Goal: Check status: Check status

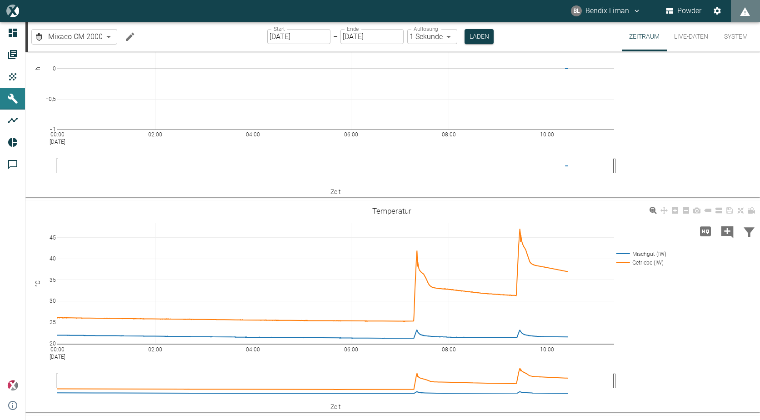
scroll to position [91, 0]
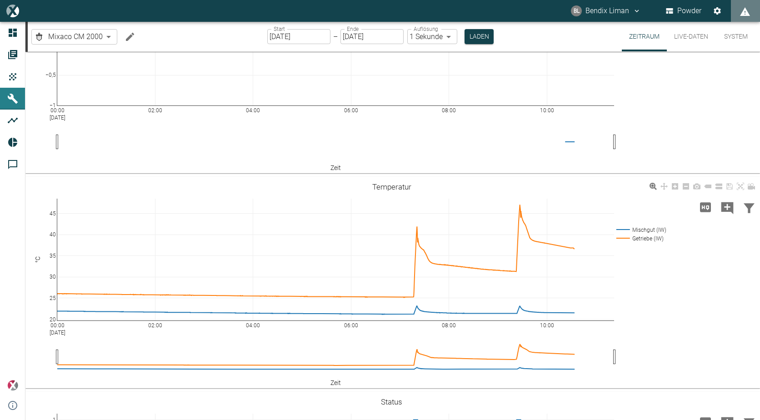
click at [624, 285] on div "00:00 Sep 8, 2025 02:00 04:00 06:00 08:00 10:00 20 25 30 35 40 45 Mischgut (IW)…" at bounding box center [391, 282] width 732 height 204
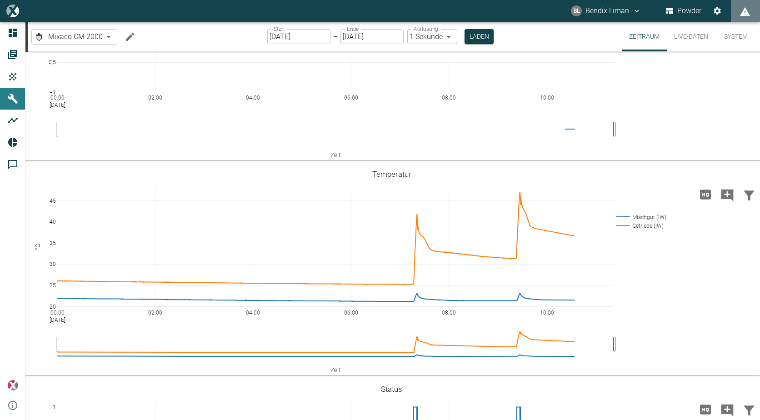
scroll to position [0, 0]
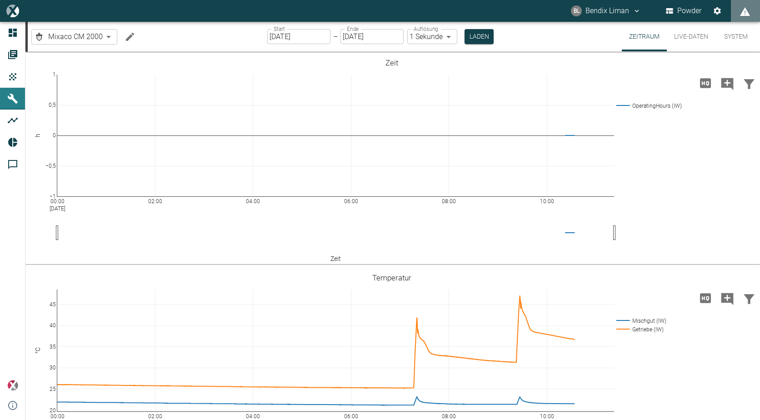
click at [693, 26] on button "Live-Daten" at bounding box center [691, 37] width 49 height 30
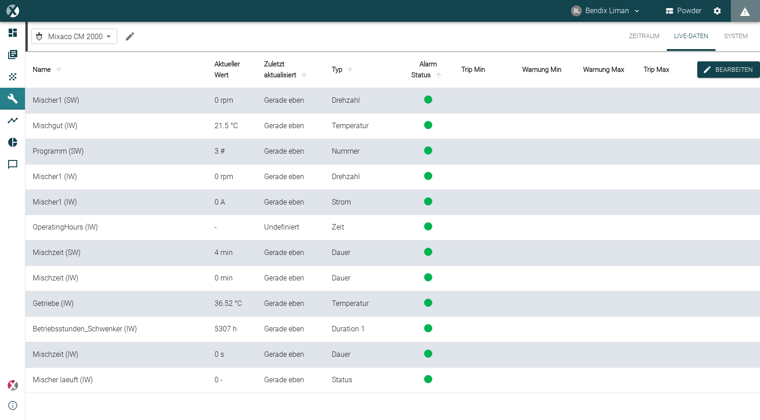
click at [653, 40] on button "Zeitraum" at bounding box center [644, 36] width 45 height 29
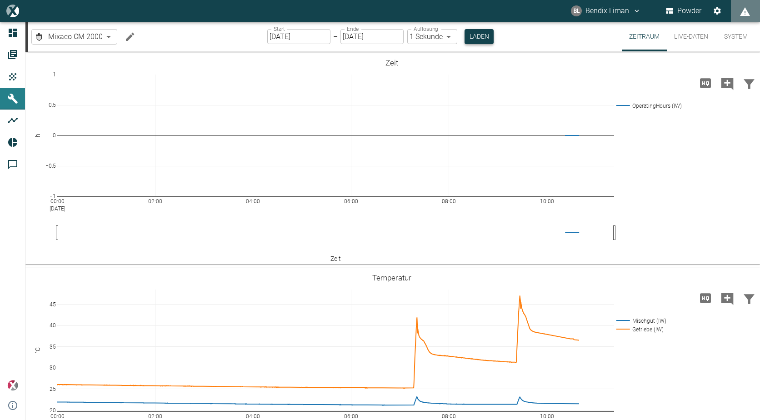
click at [480, 43] on button "Laden" at bounding box center [478, 36] width 29 height 15
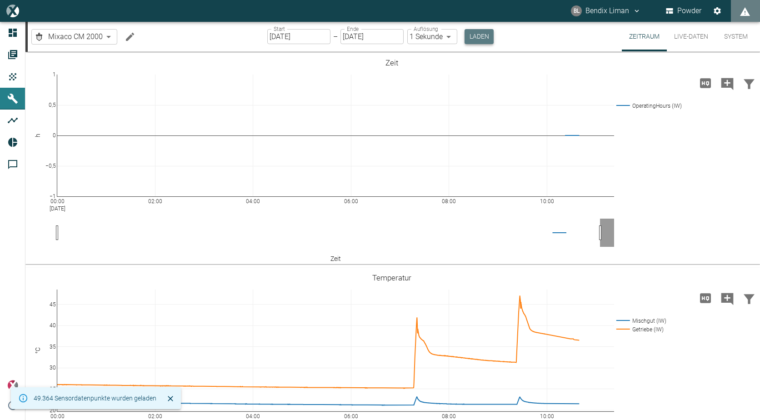
click at [480, 43] on button "Laden" at bounding box center [478, 36] width 29 height 15
click at [688, 31] on button "Live-Daten" at bounding box center [691, 37] width 49 height 30
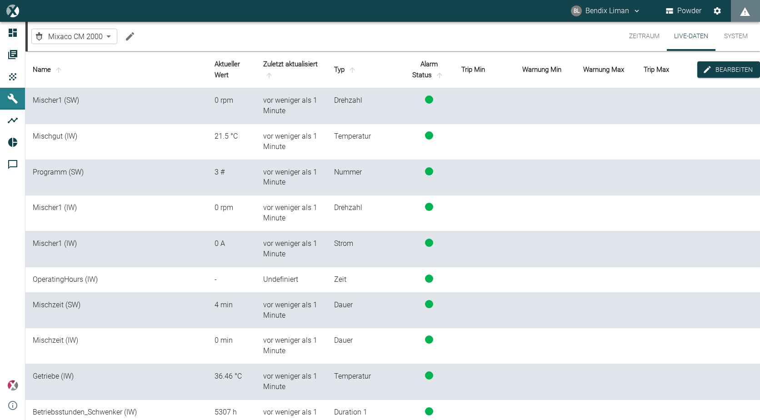
click at [640, 34] on button "Zeitraum" at bounding box center [644, 36] width 45 height 29
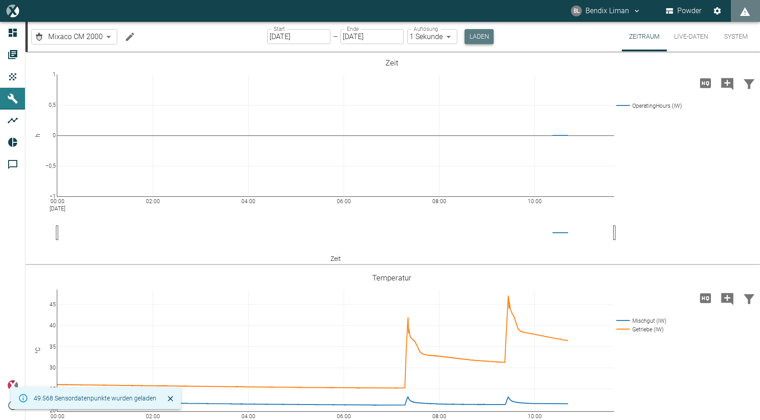
click at [478, 33] on button "Laden" at bounding box center [478, 36] width 29 height 15
click at [492, 37] on button "Laden" at bounding box center [478, 36] width 29 height 15
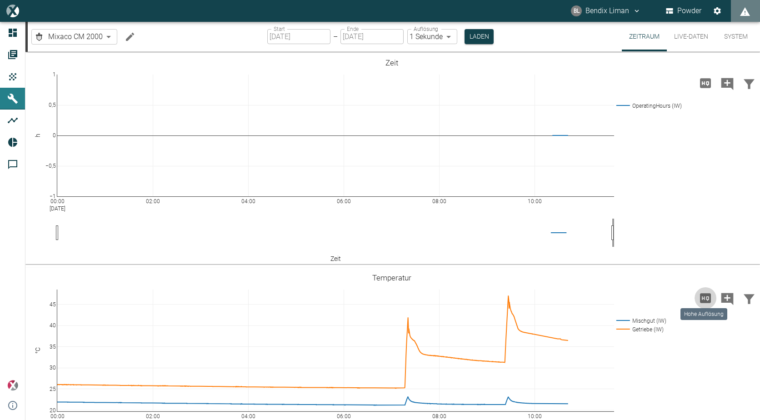
click at [703, 294] on icon "Hohe Auflösung" at bounding box center [705, 298] width 11 height 10
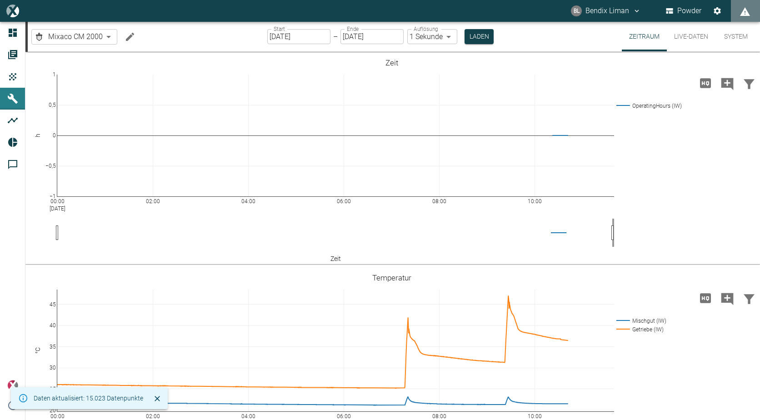
click at [682, 32] on button "Live-Daten" at bounding box center [691, 37] width 49 height 30
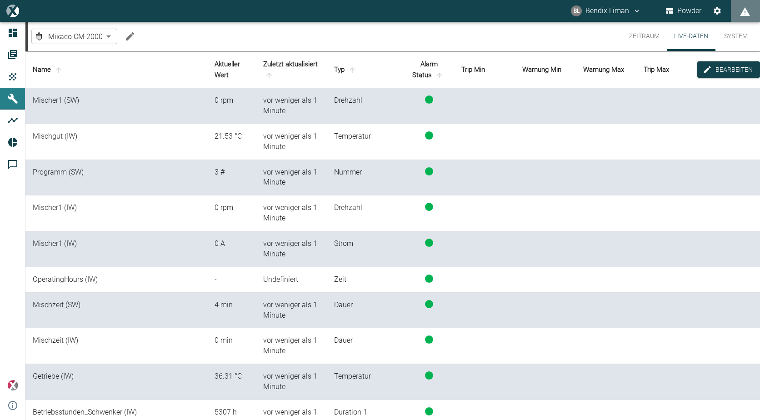
click at [635, 35] on button "Zeitraum" at bounding box center [644, 36] width 45 height 29
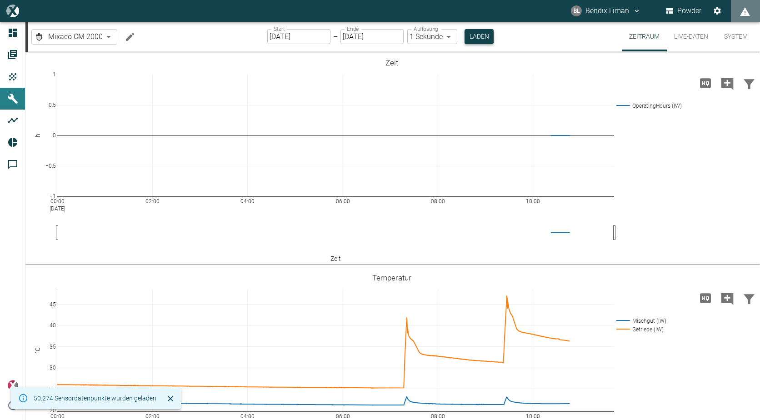
click at [491, 41] on button "Laden" at bounding box center [478, 36] width 29 height 15
click at [709, 304] on div "Hohe Auflösung" at bounding box center [703, 311] width 49 height 19
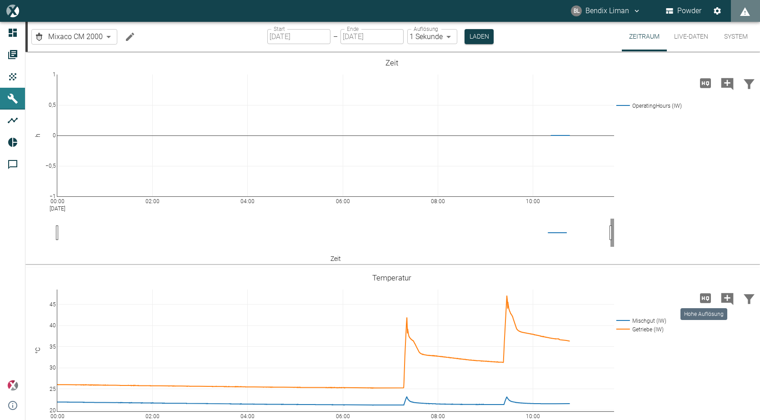
click at [707, 298] on icon "Hohe Auflösung" at bounding box center [705, 298] width 11 height 10
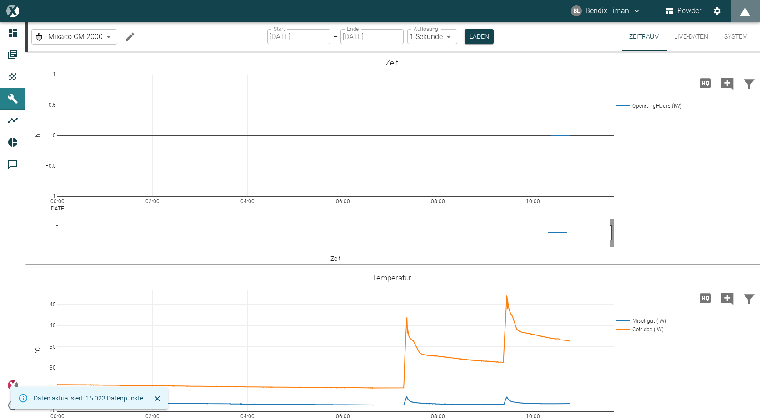
click at [695, 36] on button "Live-Daten" at bounding box center [691, 37] width 49 height 30
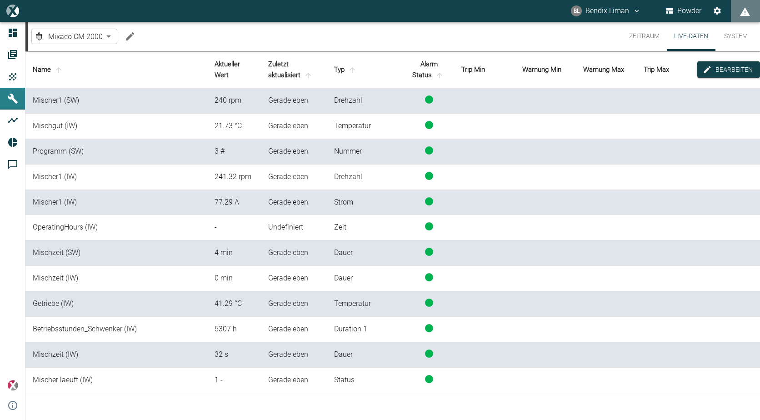
click at [626, 41] on button "Zeitraum" at bounding box center [644, 36] width 45 height 29
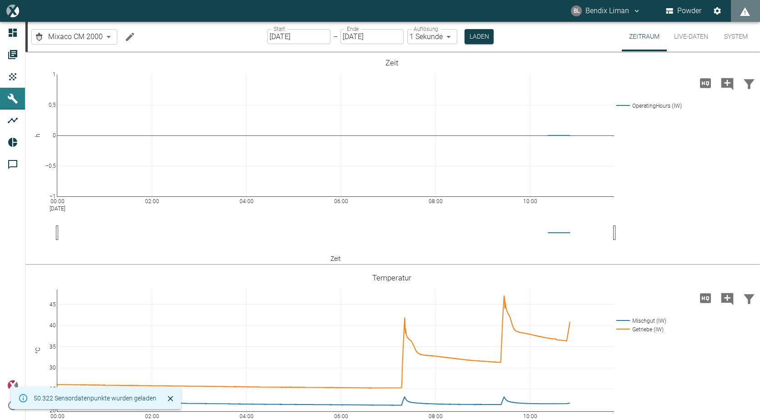
click at [687, 35] on button "Live-Daten" at bounding box center [691, 37] width 49 height 30
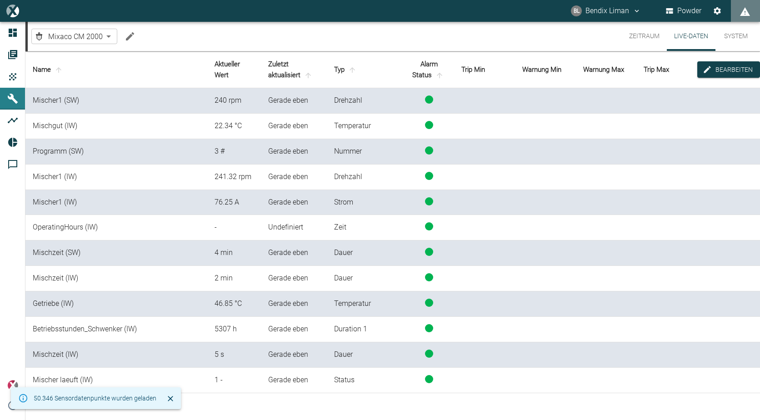
click at [190, 139] on td "Programm (SW)" at bounding box center [116, 151] width 182 height 25
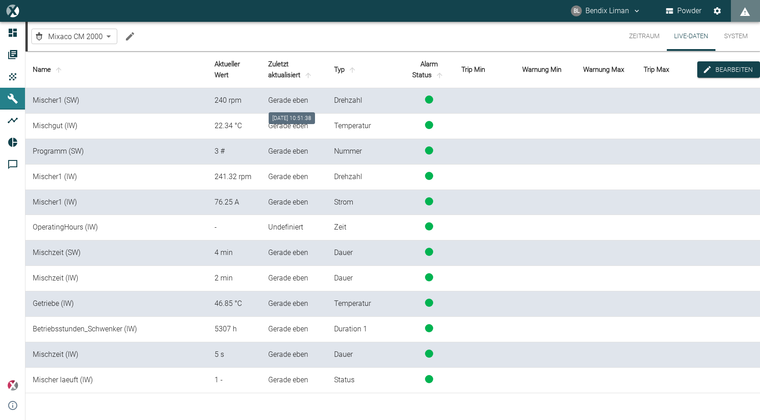
click at [279, 96] on div "Gerade eben" at bounding box center [293, 100] width 51 height 10
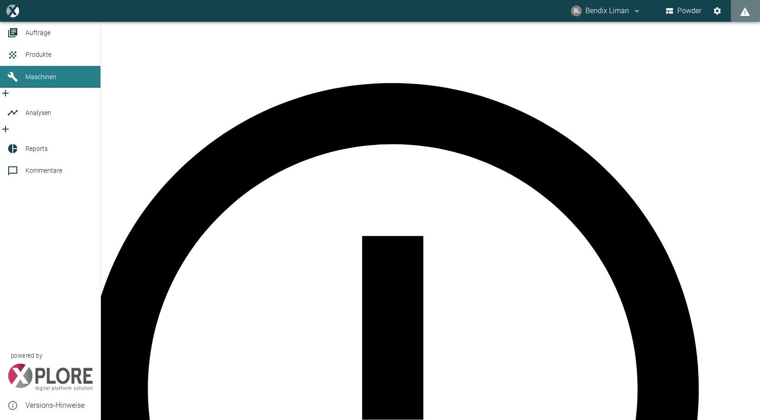
click at [15, 60] on icon at bounding box center [12, 55] width 11 height 11
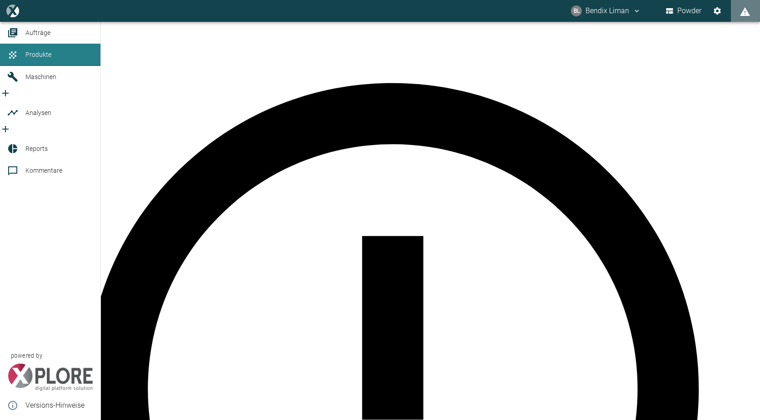
click at [20, 82] on div at bounding box center [14, 76] width 14 height 11
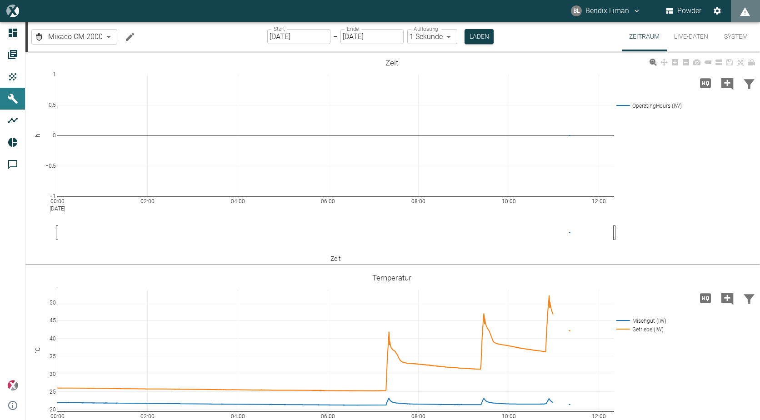
click at [587, 209] on div "00:00 Sep 8, 2025 02:00 04:00 06:00 08:00 10:00 12:00 −1 −0,5 0 0,5 1 Operating…" at bounding box center [391, 158] width 732 height 204
